Goal: Task Accomplishment & Management: Use online tool/utility

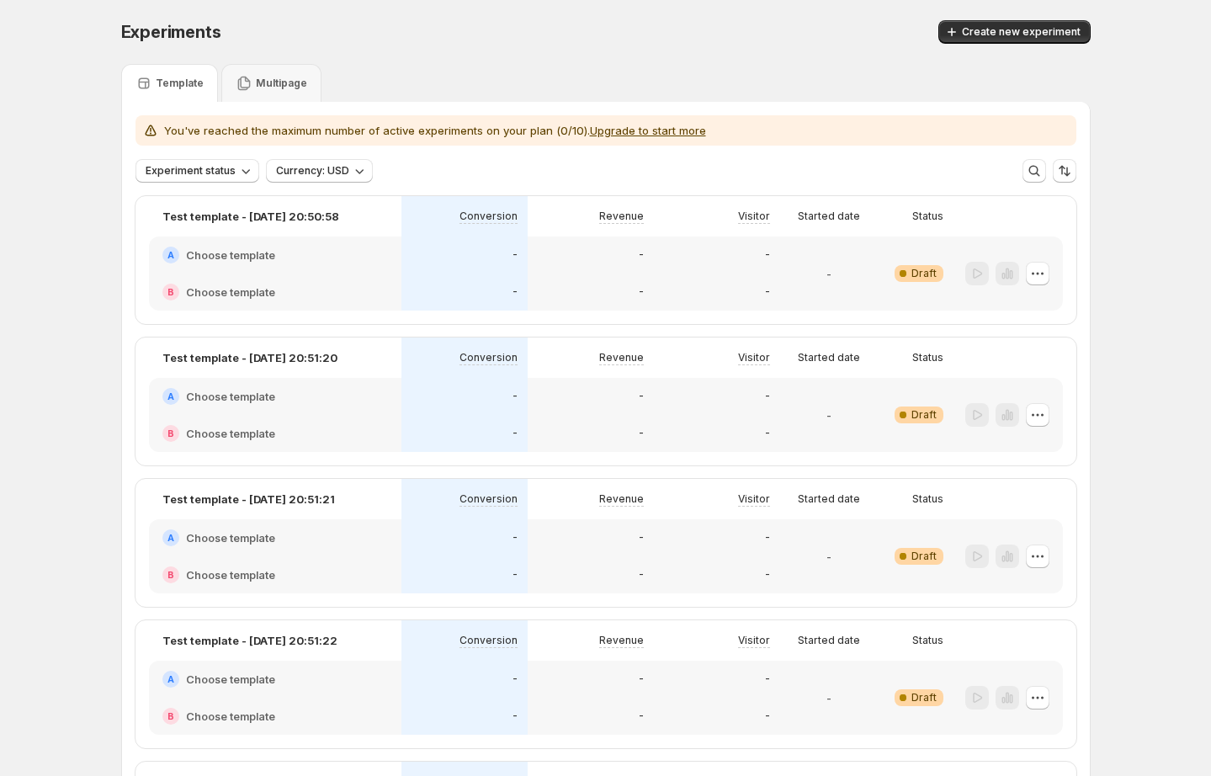
click at [478, 128] on p "You've reached the maximum number of active experiments on your plan (0/10). Up…" at bounding box center [435, 130] width 542 height 17
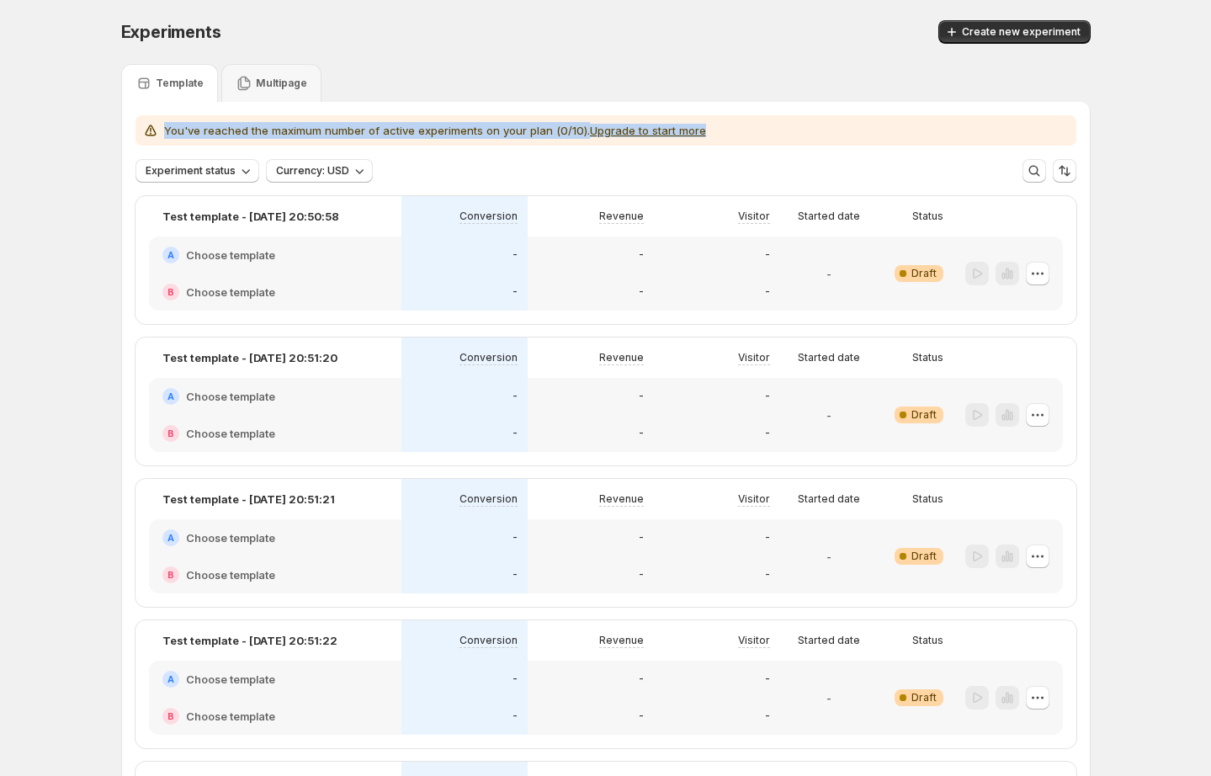
click at [478, 128] on p "You've reached the maximum number of active experiments on your plan (0/10). Up…" at bounding box center [435, 130] width 542 height 17
click at [533, 129] on p "You've reached the maximum number of active experiments on your plan (0/10). Up…" at bounding box center [435, 130] width 542 height 17
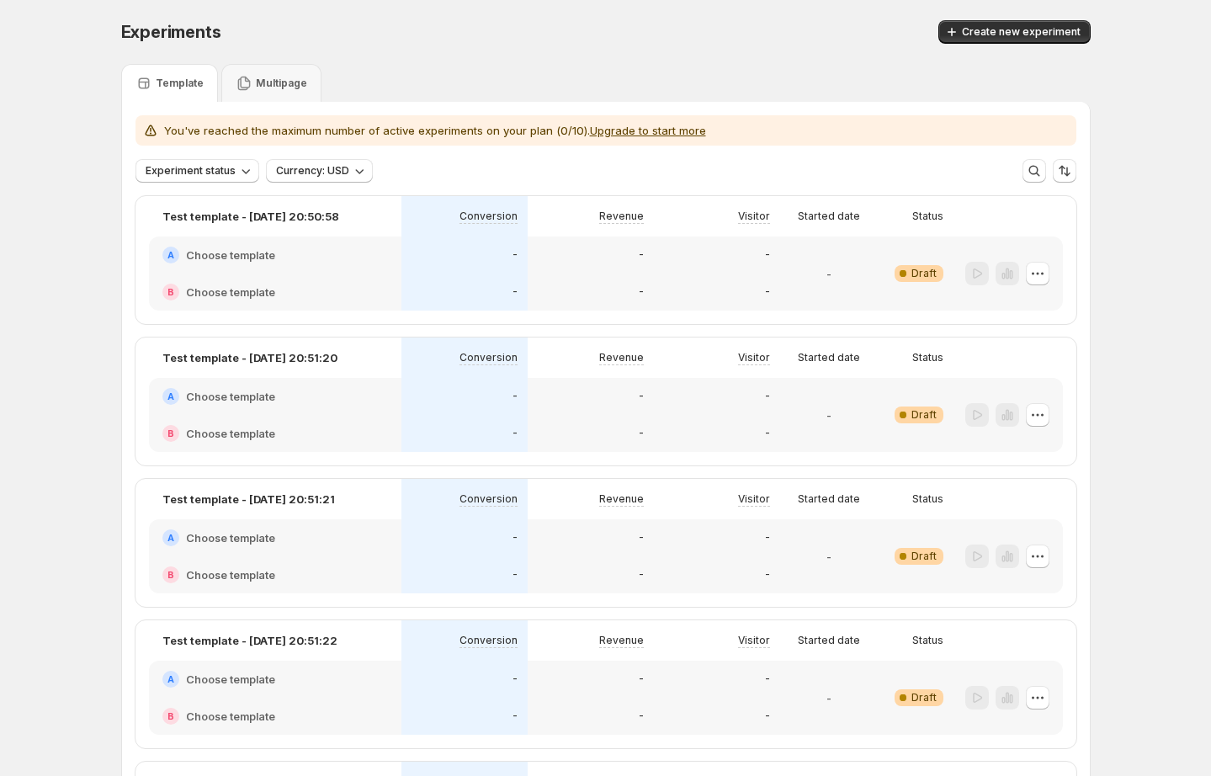
click at [556, 131] on p "You've reached the maximum number of active experiments on your plan (0/10). Up…" at bounding box center [435, 130] width 542 height 17
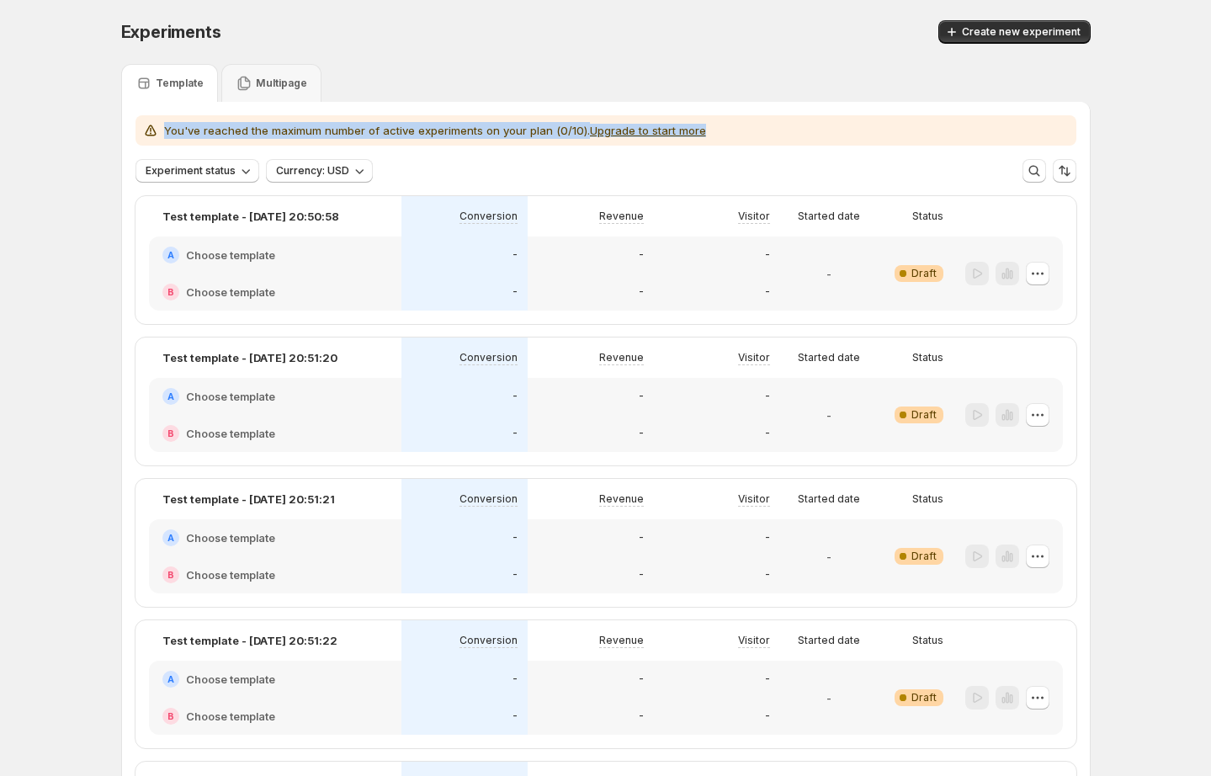
click at [556, 131] on p "You've reached the maximum number of active experiments on your plan (0/10). Up…" at bounding box center [435, 130] width 542 height 17
click at [444, 124] on p "You've reached the maximum number of active experiments on your plan (0/10). Up…" at bounding box center [435, 130] width 542 height 17
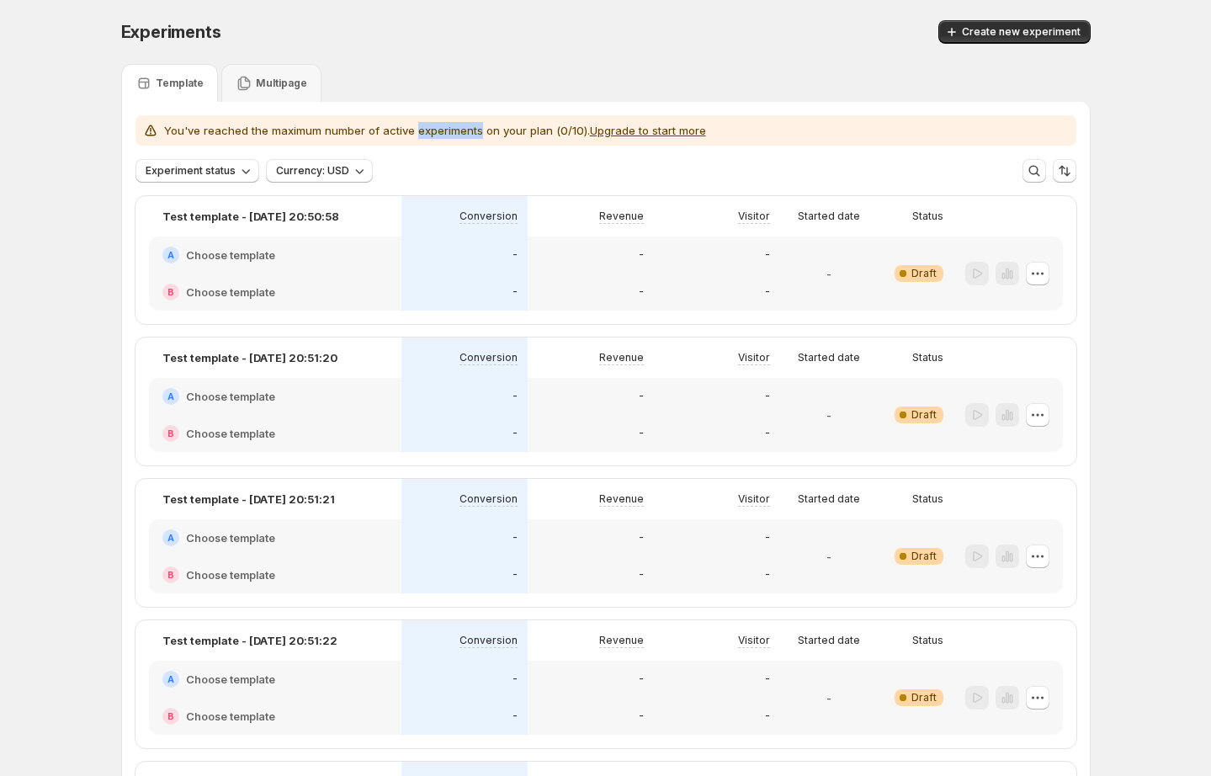
click at [444, 124] on p "You've reached the maximum number of active experiments on your plan (0/10). Up…" at bounding box center [435, 130] width 542 height 17
drag, startPoint x: 531, startPoint y: 130, endPoint x: 163, endPoint y: 129, distance: 367.7
click at [163, 129] on div "You've reached the maximum number of active experiments on your plan (0/10). Up…" at bounding box center [424, 130] width 564 height 17
copy p "You've reached the maximum number of active experiments on your plan"
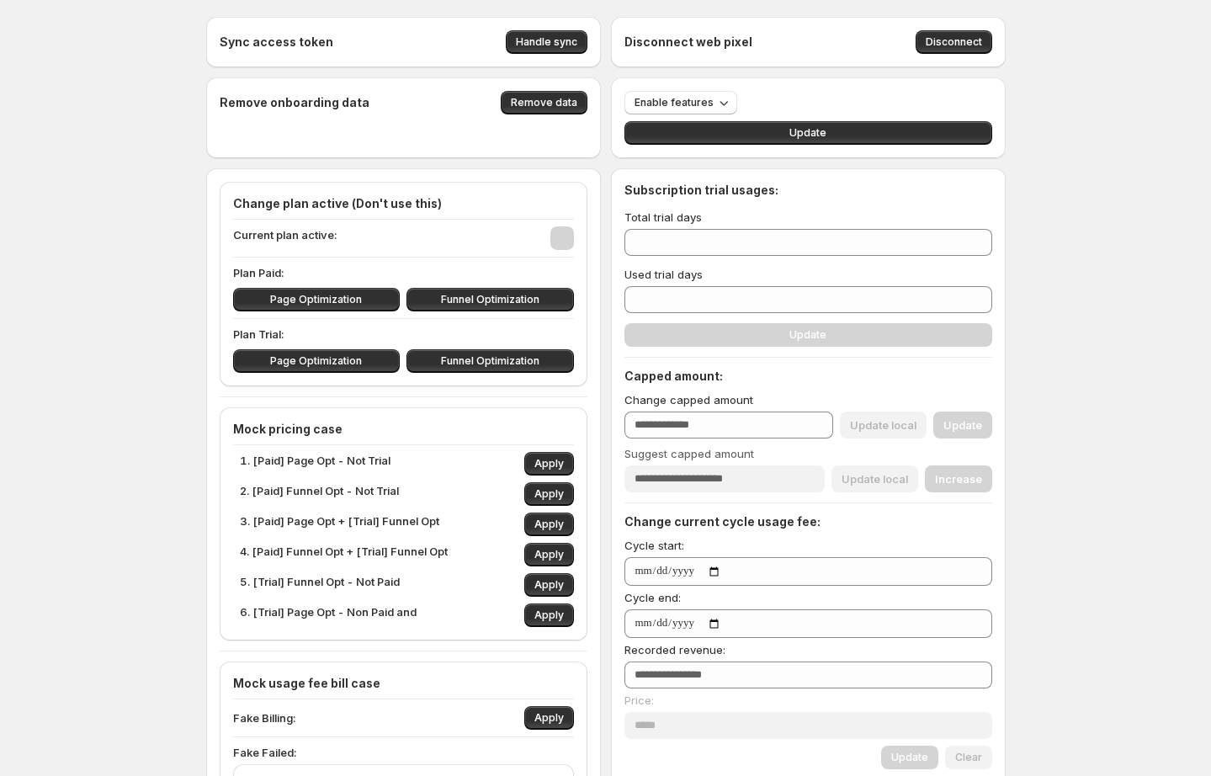
type input "****"
click at [1088, 284] on div "Sync access token Handle sync Disconnect web pixel Disconnect Remove onboarding…" at bounding box center [605, 687] width 1211 height 1375
